Goal: Information Seeking & Learning: Find specific page/section

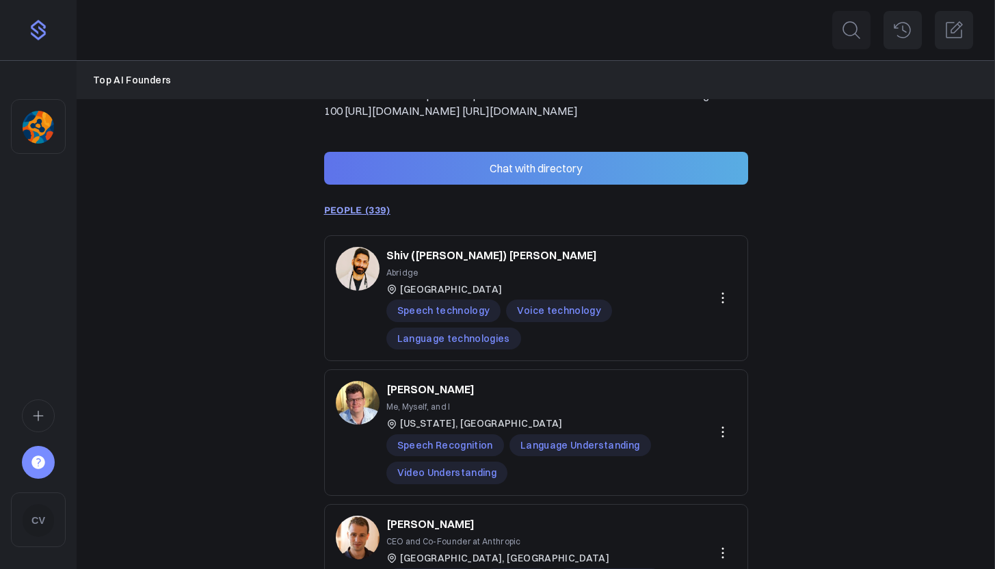
scroll to position [191, 0]
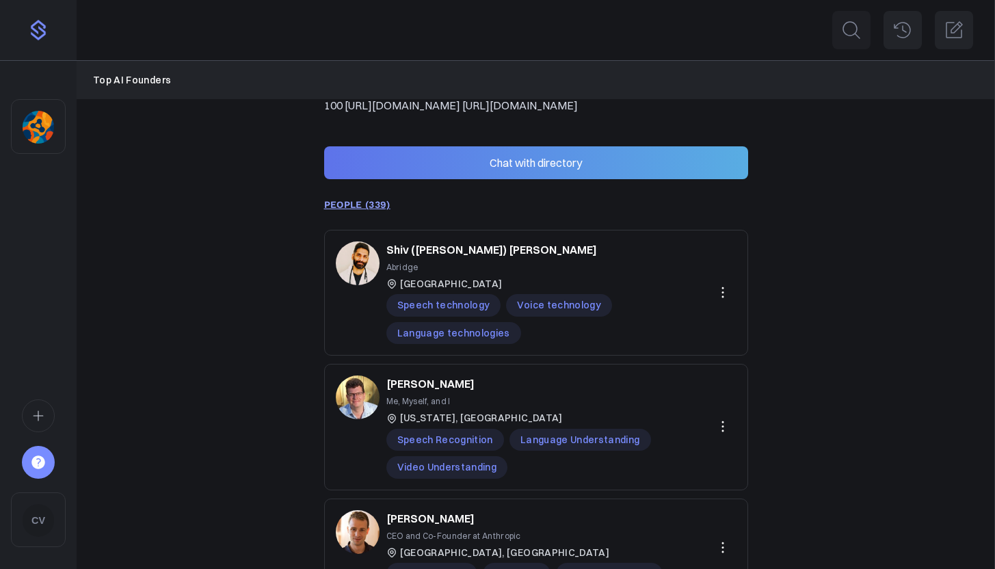
click at [733, 306] on button at bounding box center [722, 292] width 27 height 27
click at [663, 274] on p "Abridge" at bounding box center [544, 267] width 317 height 13
click at [507, 258] on div "Shiv ([PERSON_NAME]) [PERSON_NAME]" at bounding box center [544, 249] width 317 height 16
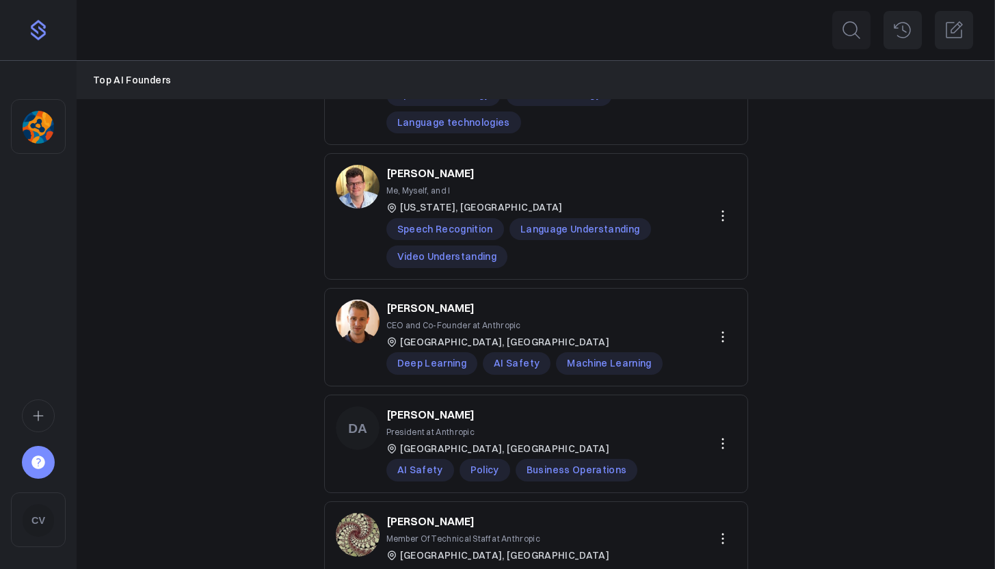
scroll to position [475, 0]
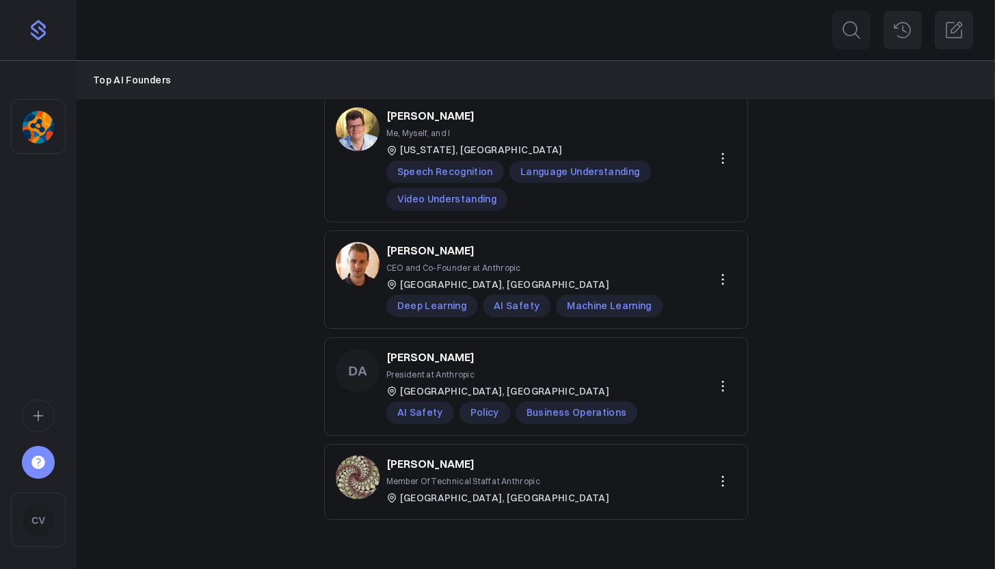
click at [36, 460] on icon "Sidebar" at bounding box center [38, 463] width 14 height 14
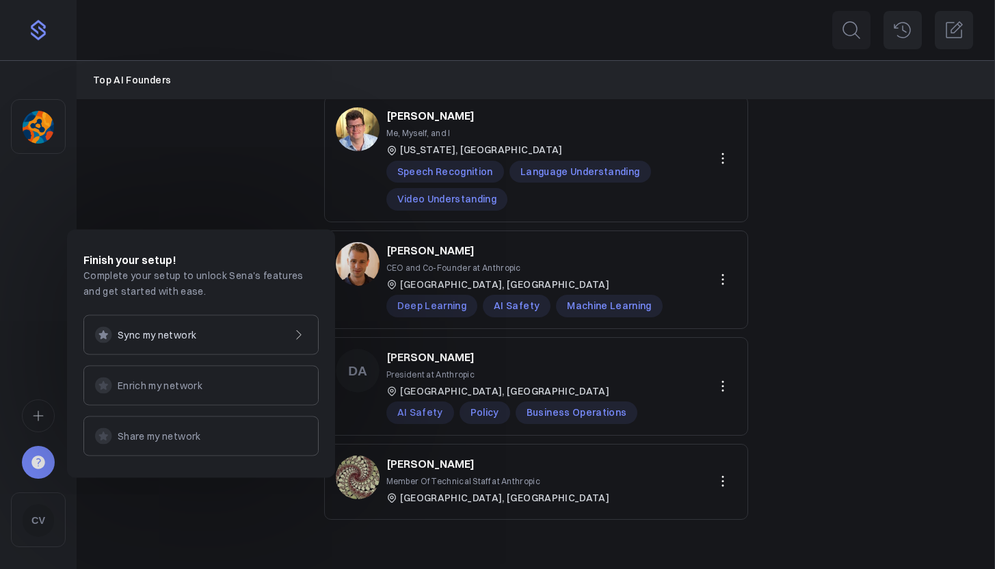
click at [40, 329] on div "Sidebar" at bounding box center [38, 304] width 77 height 487
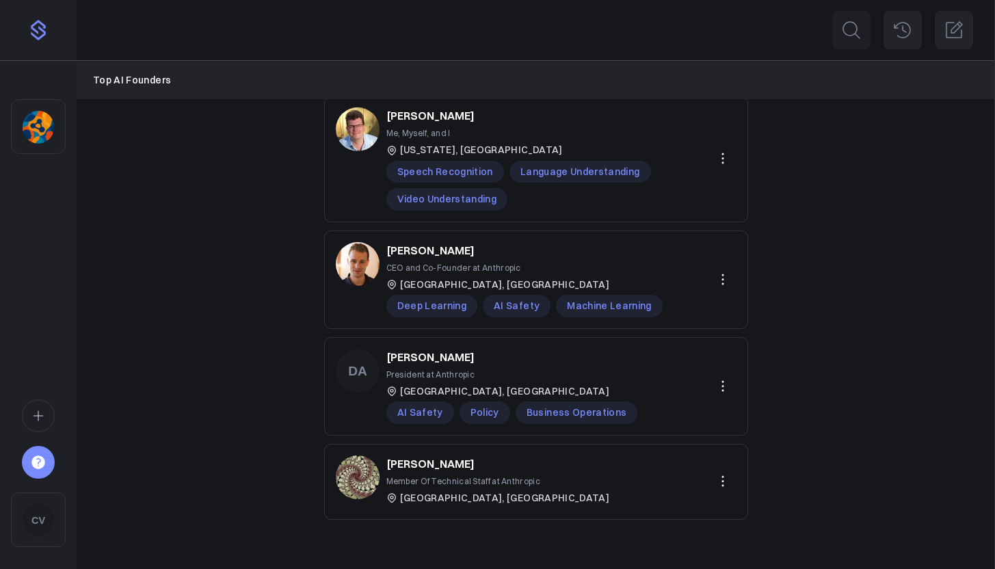
click at [43, 39] on img "Sidebar" at bounding box center [38, 30] width 22 height 22
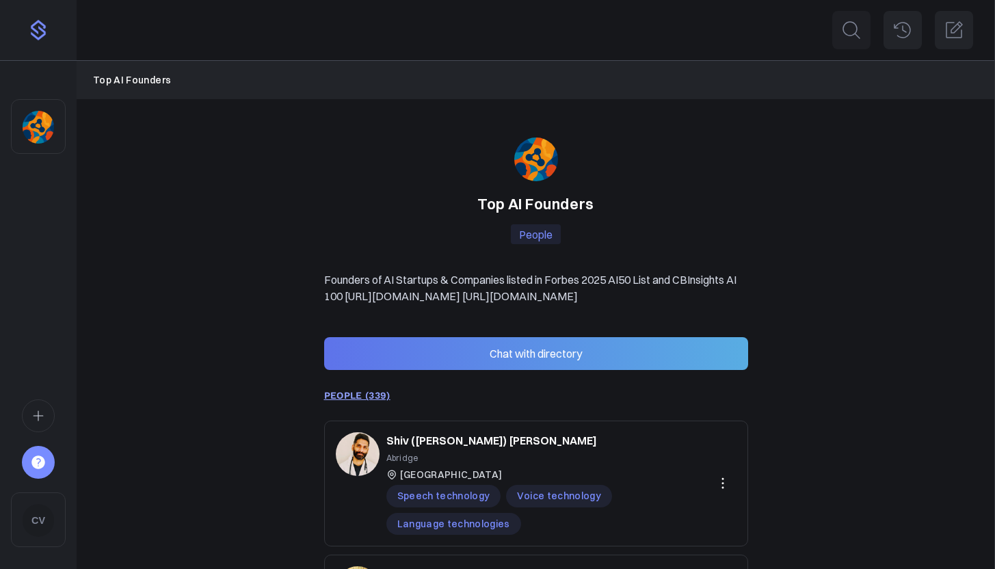
click at [36, 114] on img "Sidebar" at bounding box center [38, 127] width 31 height 33
click at [42, 34] on img "Sidebar" at bounding box center [38, 30] width 22 height 22
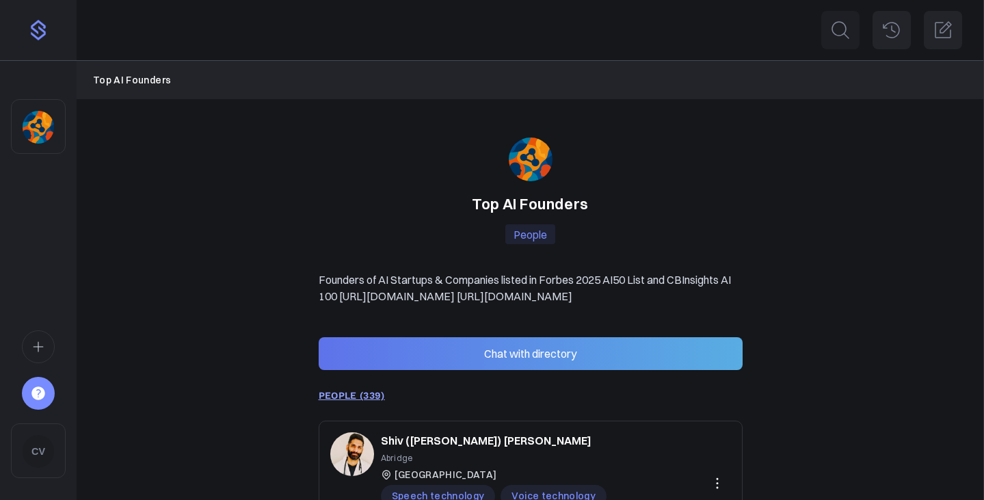
click at [40, 354] on icon "Sidebar" at bounding box center [38, 347] width 15 height 16
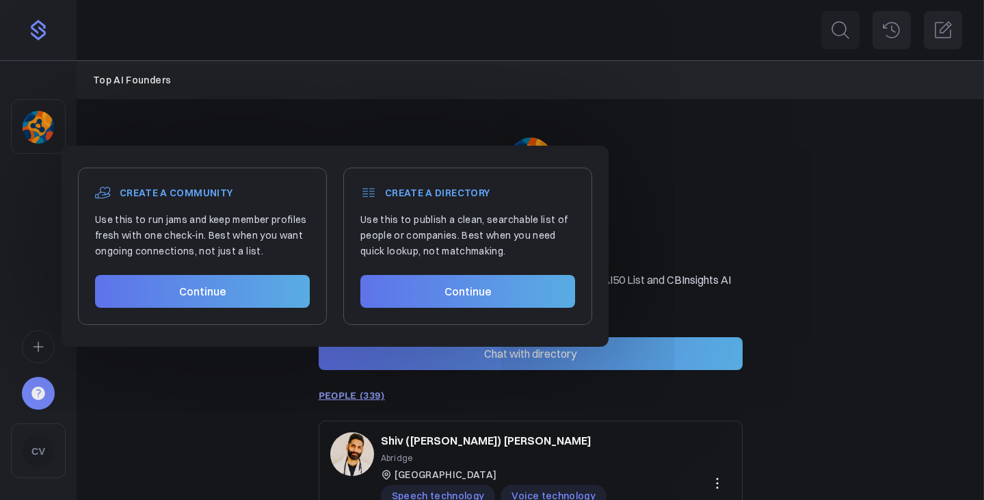
click at [223, 305] on link "Continue" at bounding box center [202, 291] width 215 height 33
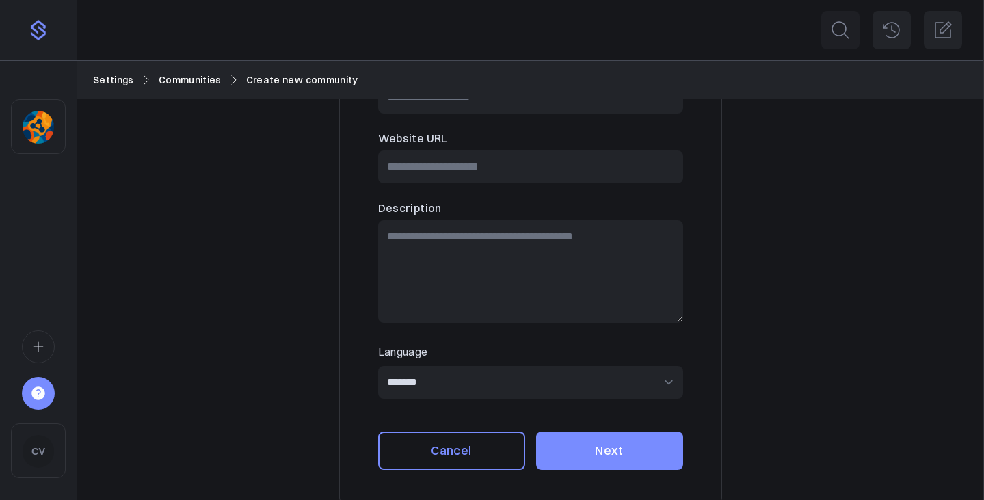
scroll to position [116, 0]
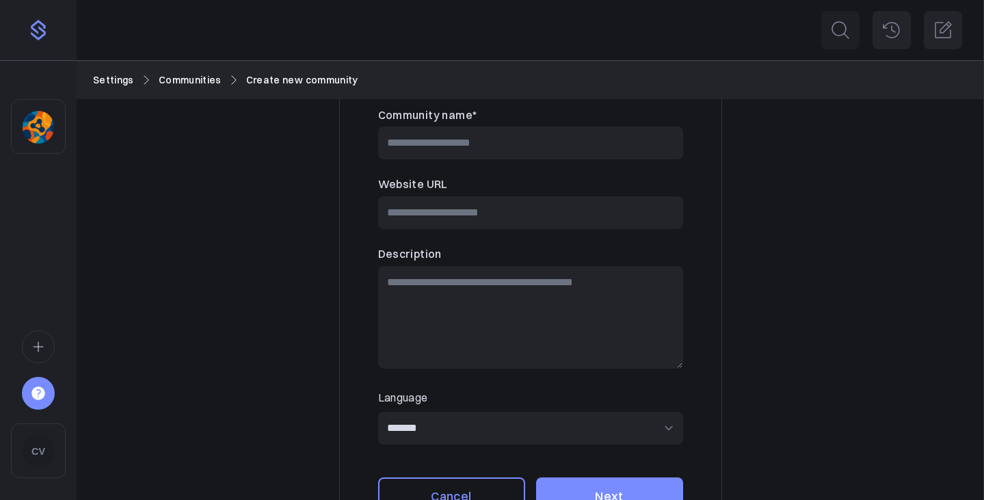
click at [44, 348] on icon "Sidebar" at bounding box center [38, 347] width 15 height 16
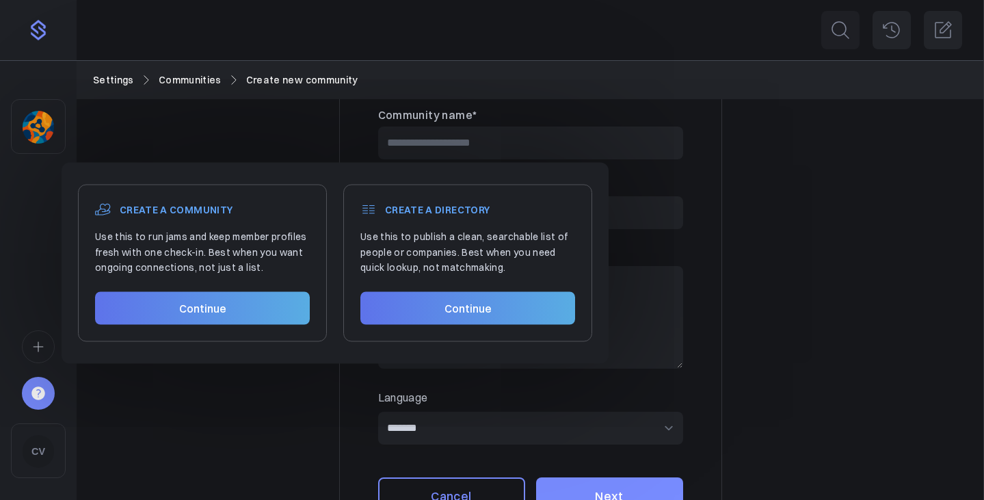
click at [40, 129] on img "Sidebar" at bounding box center [38, 127] width 31 height 33
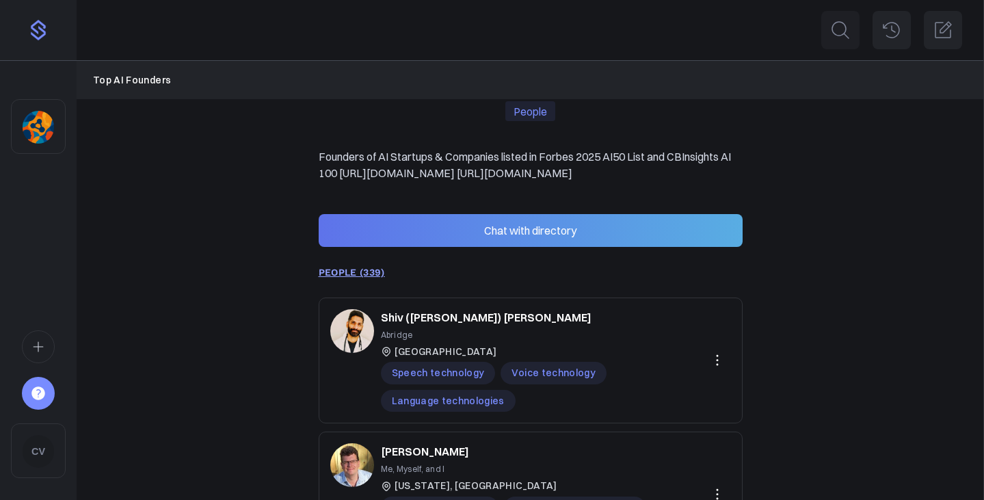
scroll to position [142, 0]
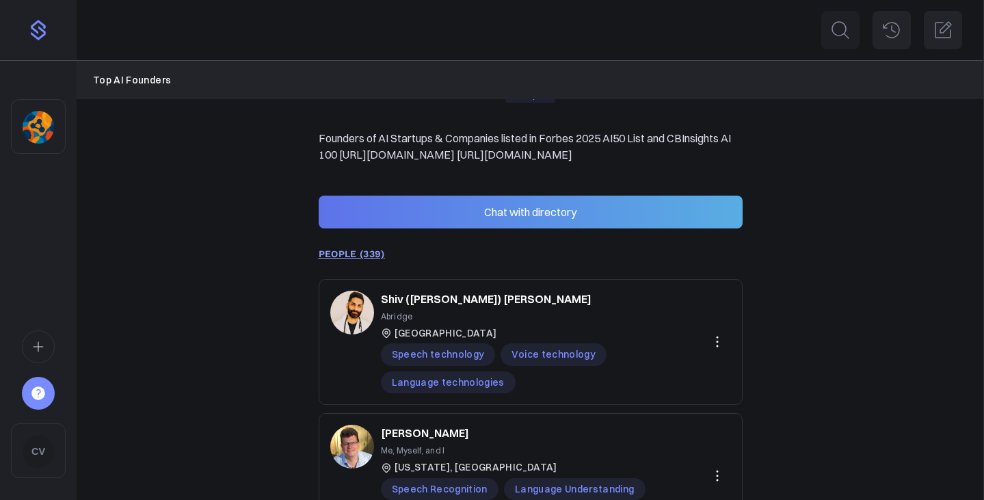
click at [367, 334] on img at bounding box center [352, 313] width 44 height 44
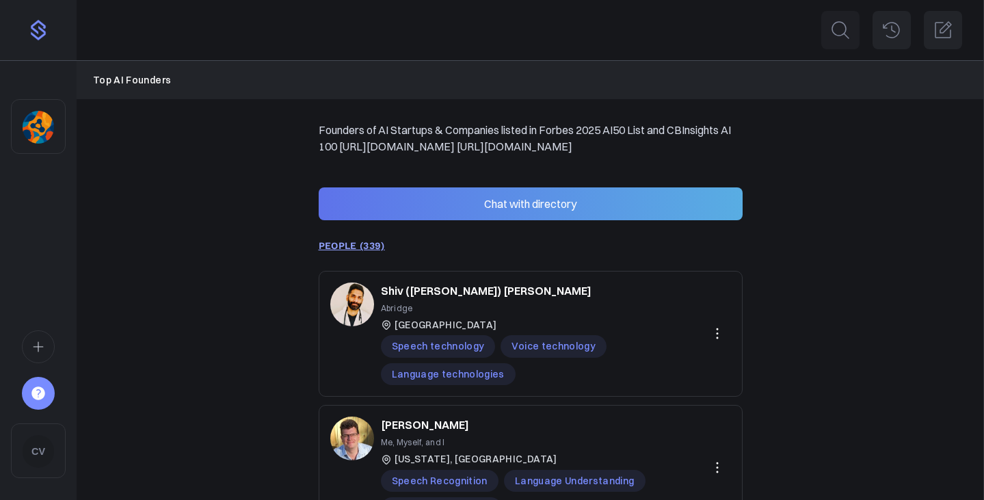
scroll to position [0, 0]
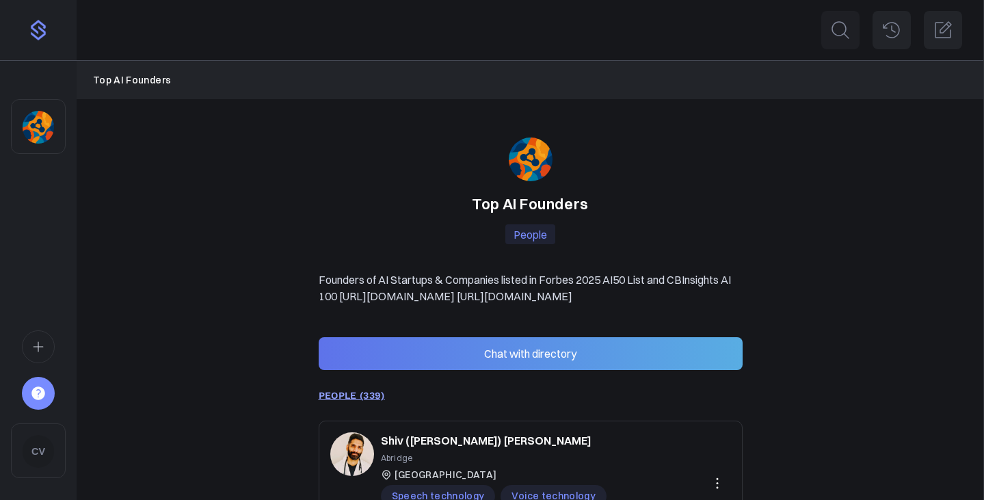
click at [373, 401] on link "PEOPLE (339)" at bounding box center [352, 395] width 66 height 11
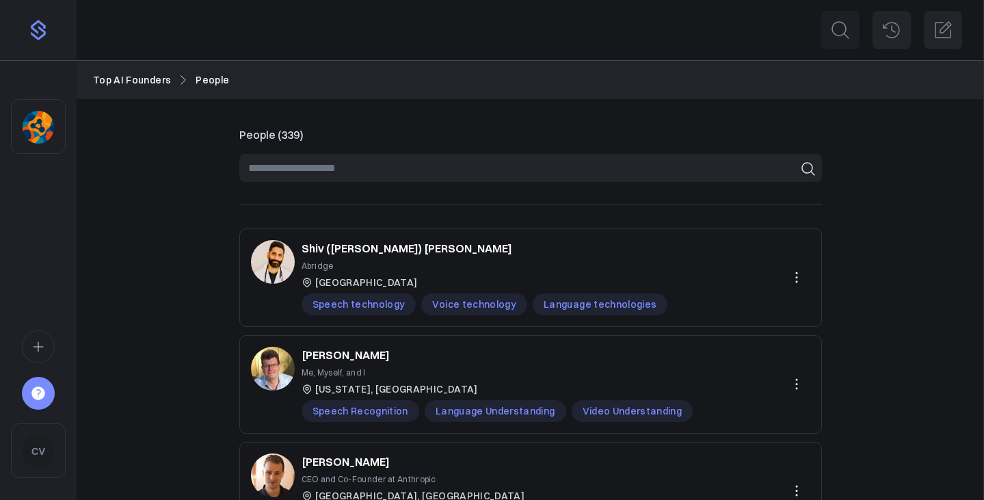
click at [378, 179] on input at bounding box center [530, 168] width 583 height 28
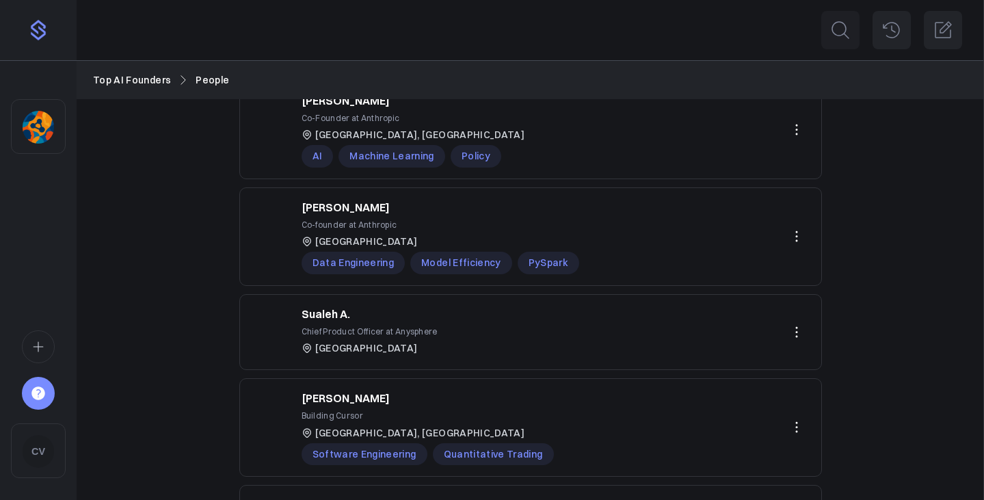
scroll to position [780, 0]
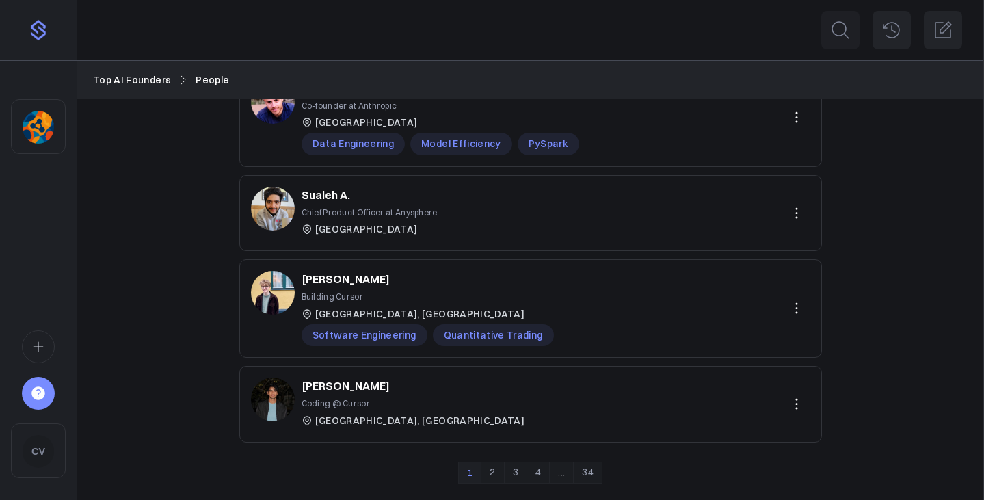
click at [533, 471] on link "4" at bounding box center [538, 473] width 23 height 22
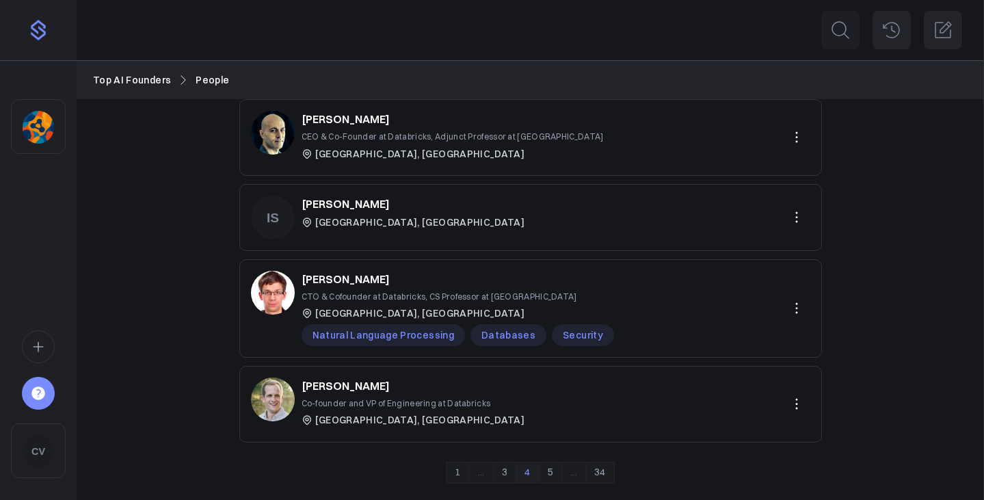
scroll to position [624, 0]
click at [896, 34] on icon at bounding box center [892, 30] width 22 height 22
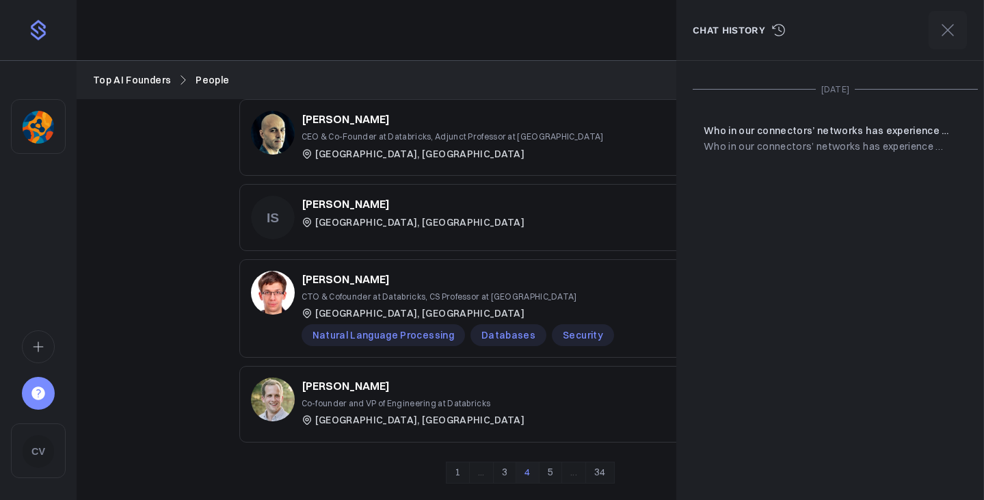
click at [950, 27] on icon at bounding box center [948, 30] width 11 height 11
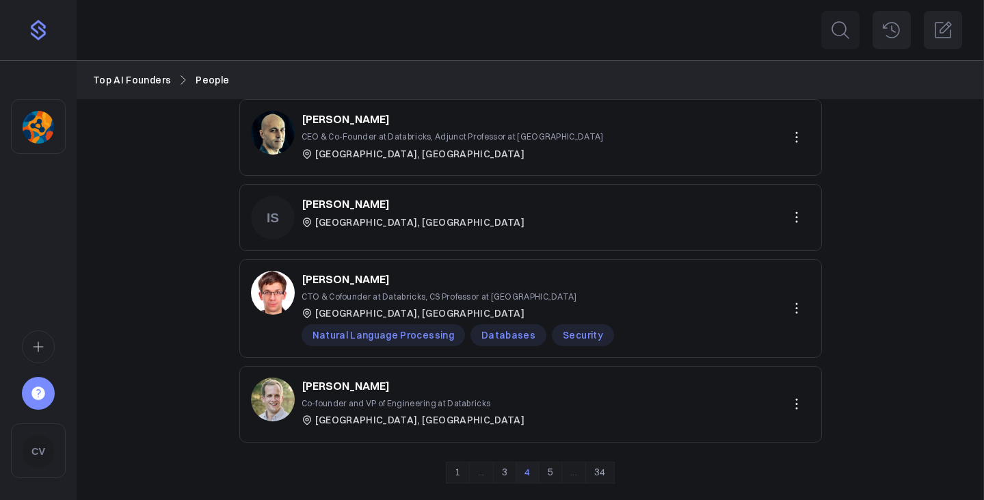
click at [908, 35] on button at bounding box center [892, 30] width 38 height 38
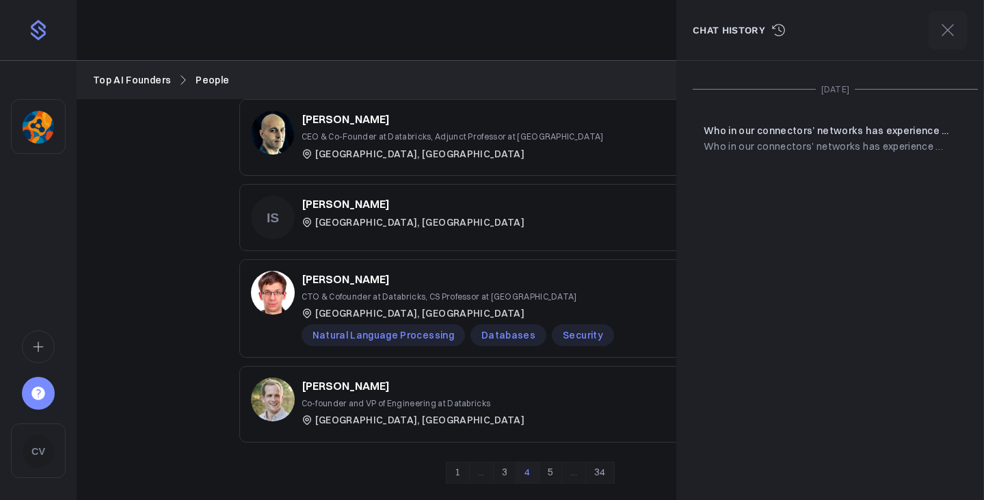
click at [958, 40] on icon at bounding box center [948, 30] width 22 height 22
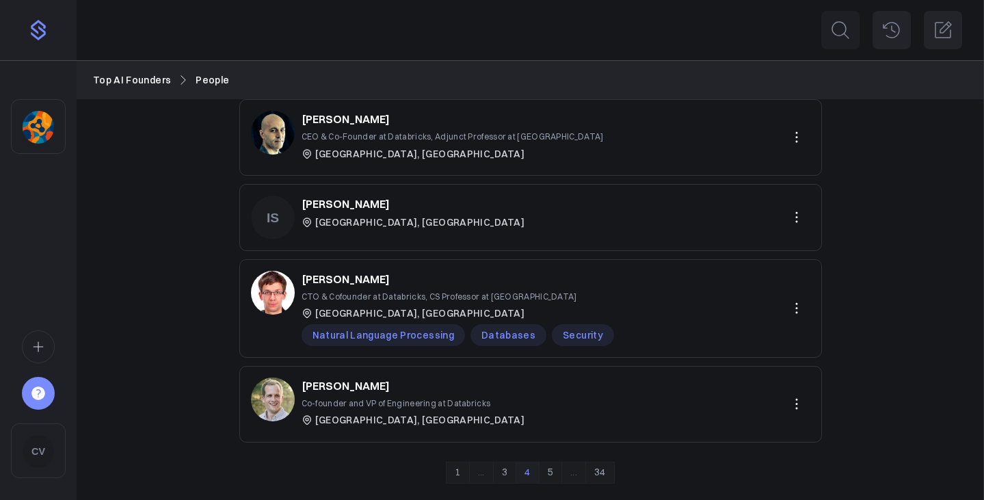
click at [949, 33] on icon at bounding box center [943, 30] width 22 height 22
